Goal: Find contact information

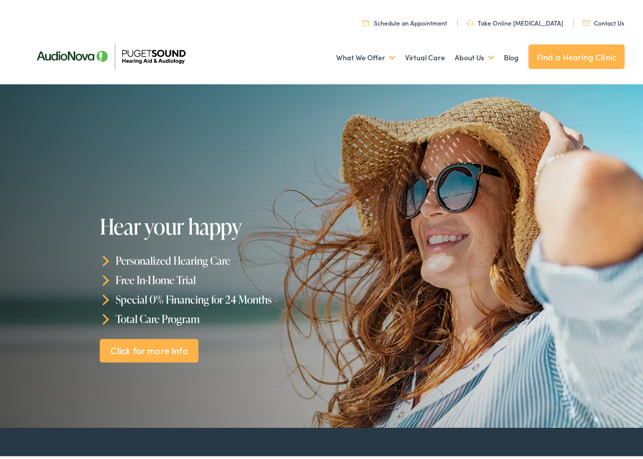
click at [604, 24] on link "Contact Us" at bounding box center [602, 20] width 41 height 9
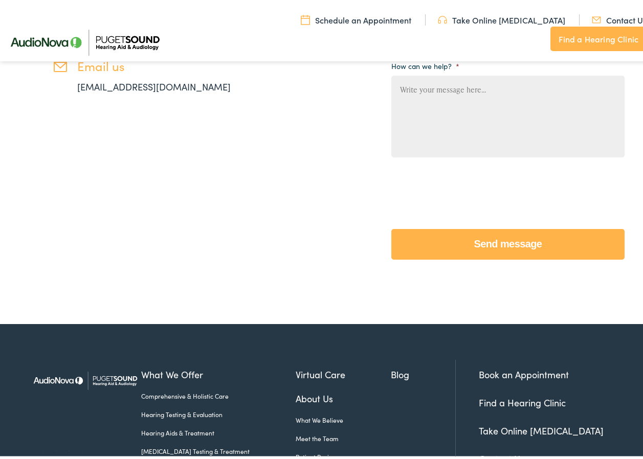
scroll to position [441, 0]
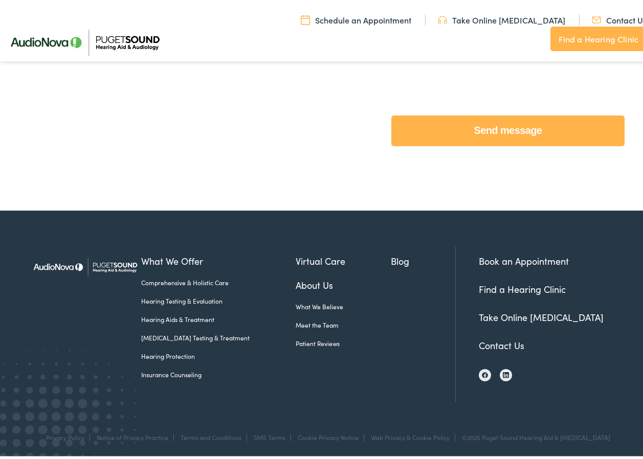
click at [501, 346] on link "Contact Us" at bounding box center [500, 342] width 45 height 13
